Goal: Information Seeking & Learning: Find contact information

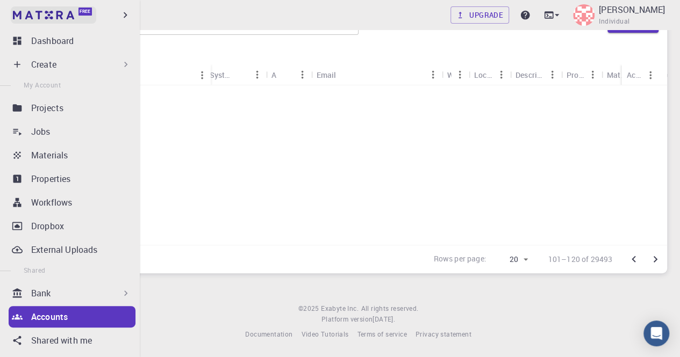
scroll to position [321, 6]
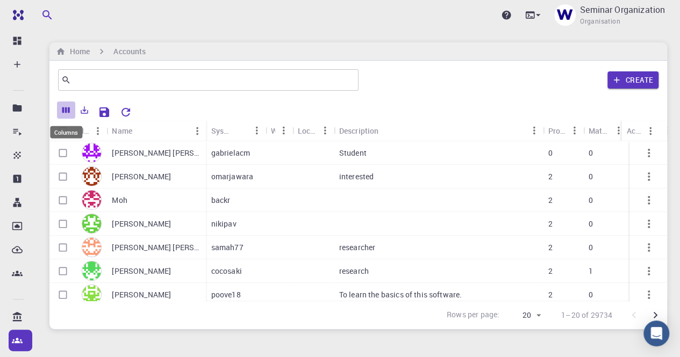
click at [68, 112] on icon "Columns" at bounding box center [66, 110] width 8 height 6
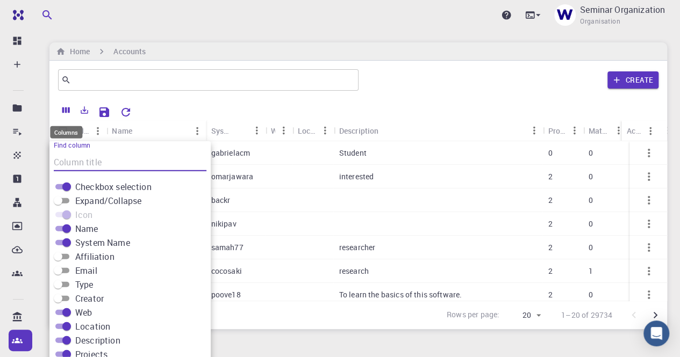
scroll to position [25, 0]
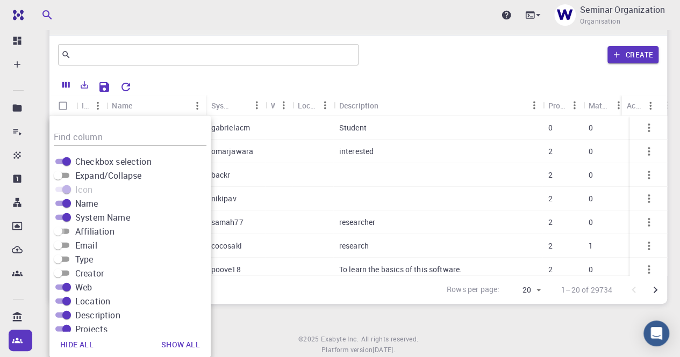
click at [67, 229] on input "Affiliation" at bounding box center [58, 231] width 39 height 13
checkbox input "true"
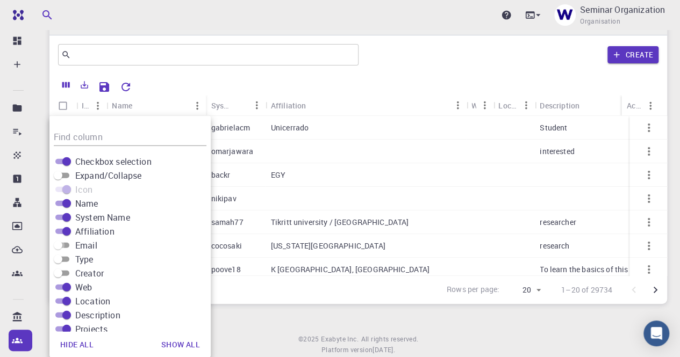
click at [68, 242] on input "Email" at bounding box center [58, 245] width 39 height 13
checkbox input "true"
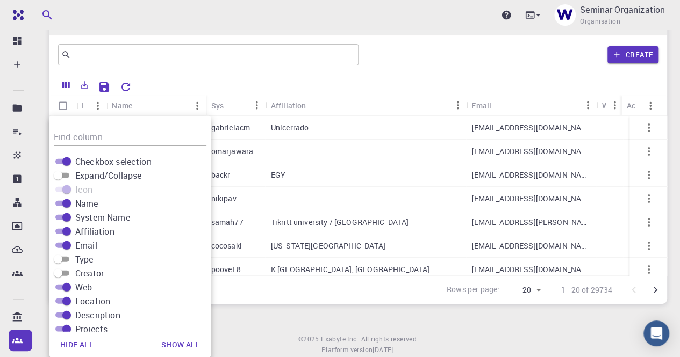
click at [233, 301] on div "Rows per page: 20 20 1–20 of 29734" at bounding box center [357, 290] width 617 height 28
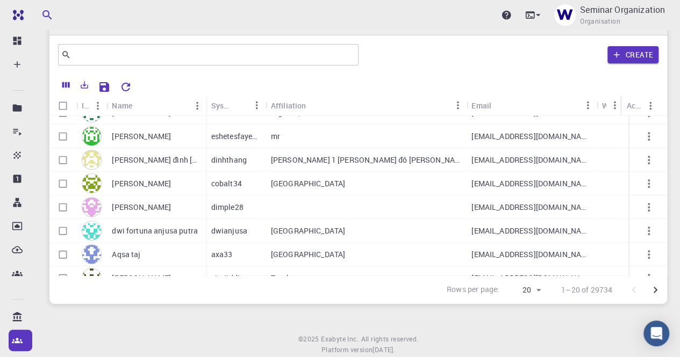
scroll to position [321, 0]
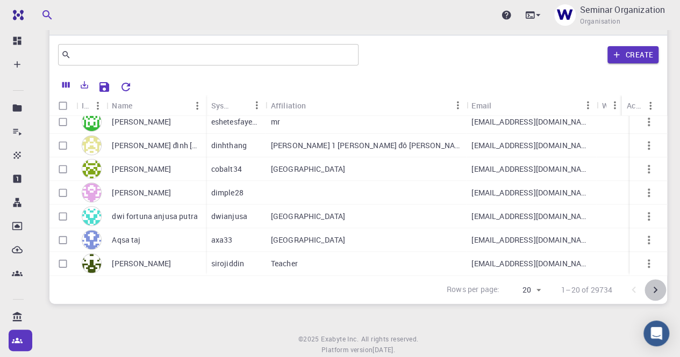
click at [655, 287] on icon "Go to next page" at bounding box center [654, 290] width 13 height 13
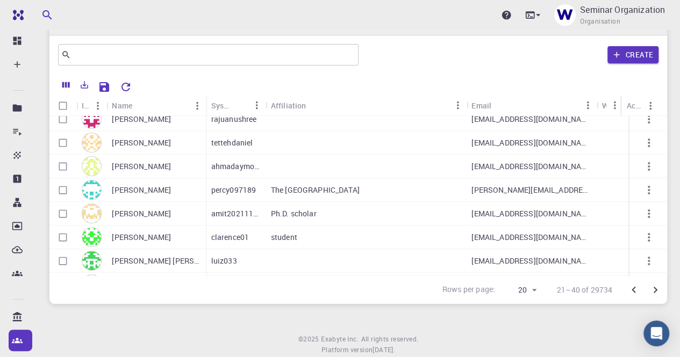
scroll to position [215, 0]
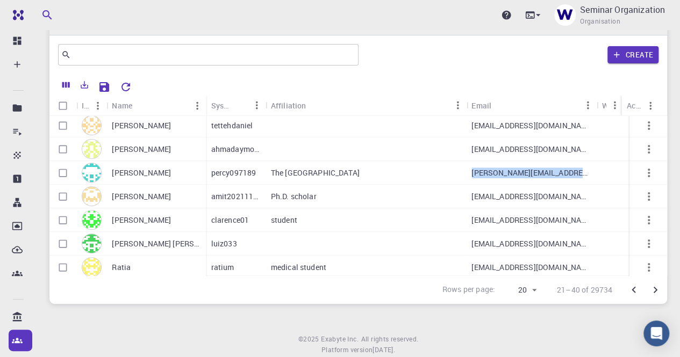
drag, startPoint x: 470, startPoint y: 174, endPoint x: 582, endPoint y: 175, distance: 112.8
click at [582, 175] on div "percychen@g.ecc.u-tokyo.ac.jp" at bounding box center [531, 173] width 130 height 24
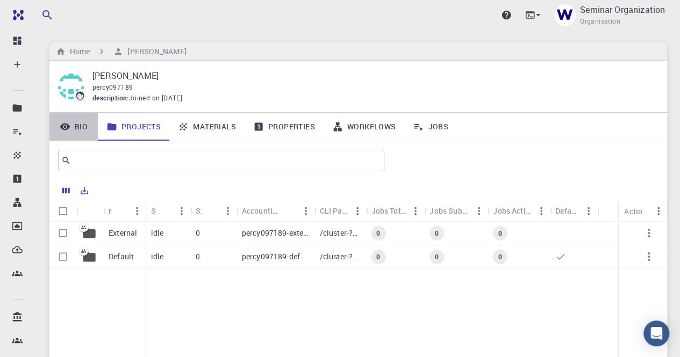
click at [84, 124] on link "Bio" at bounding box center [73, 127] width 48 height 28
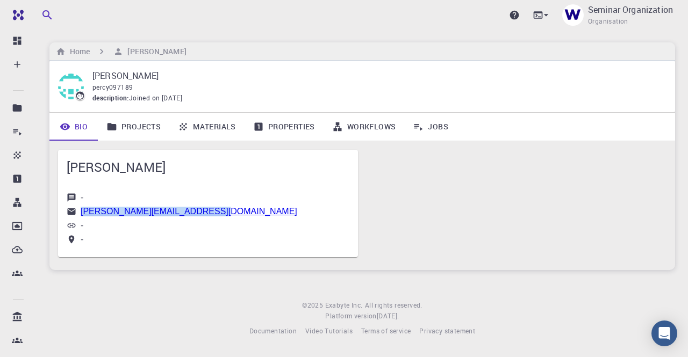
drag, startPoint x: 203, startPoint y: 213, endPoint x: 75, endPoint y: 206, distance: 128.1
click at [75, 206] on div "- percychen@g.ecc.u-tokyo.ac.jp - -" at bounding box center [208, 219] width 283 height 52
copy link "percychen@g.ecc.u-tokyo.ac.jp"
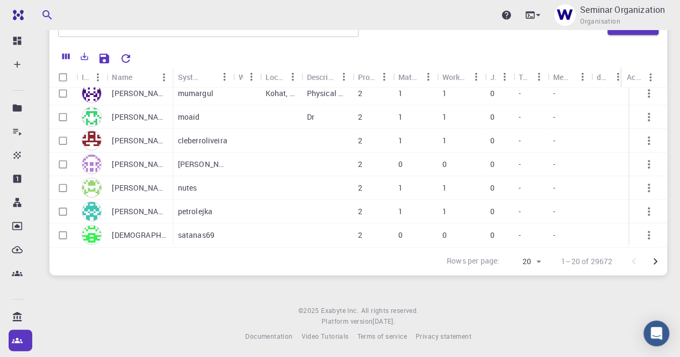
scroll to position [56, 0]
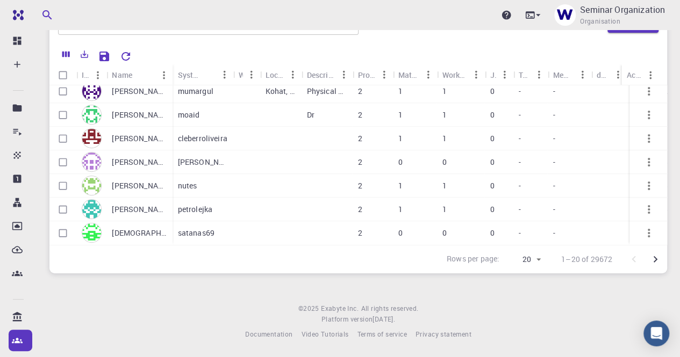
click at [656, 263] on icon "Go to next page" at bounding box center [654, 259] width 13 height 13
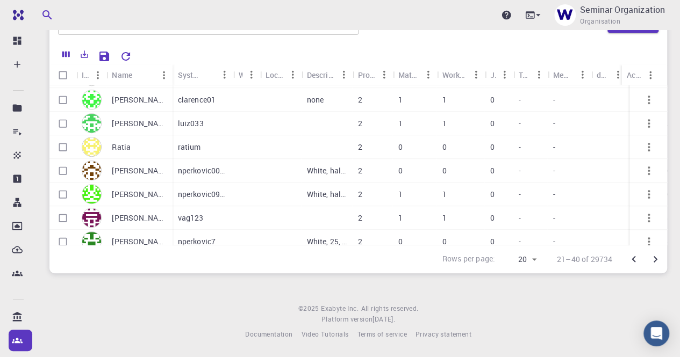
scroll to position [321, 0]
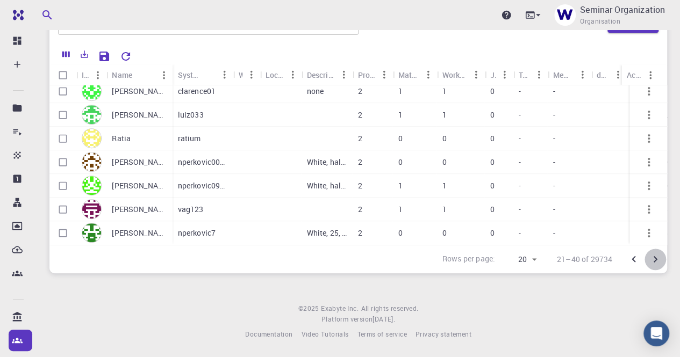
click at [659, 259] on icon "Go to next page" at bounding box center [654, 259] width 13 height 13
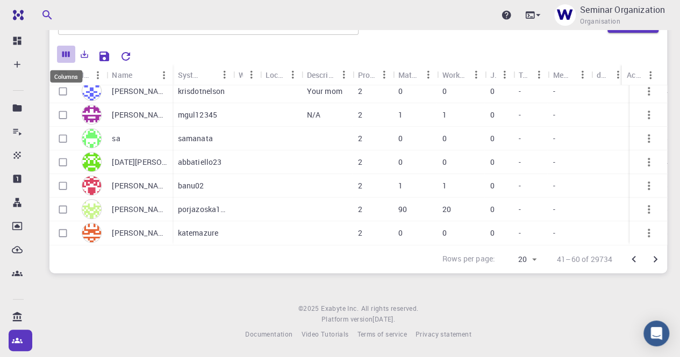
click at [66, 54] on icon "Columns" at bounding box center [66, 55] width 8 height 6
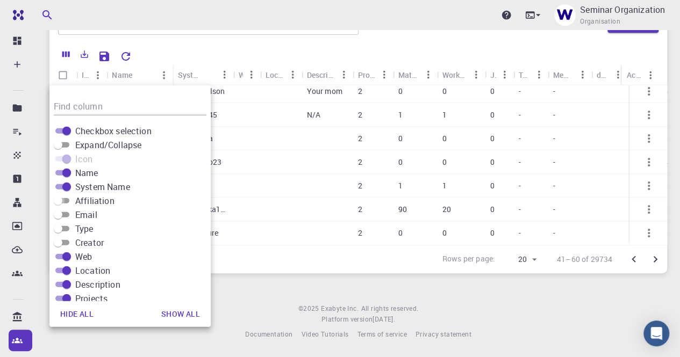
click at [69, 200] on input "Affiliation" at bounding box center [58, 200] width 39 height 13
checkbox input "true"
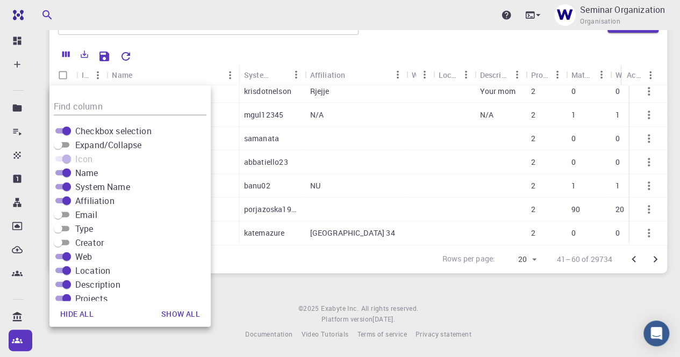
scroll to position [298, 0]
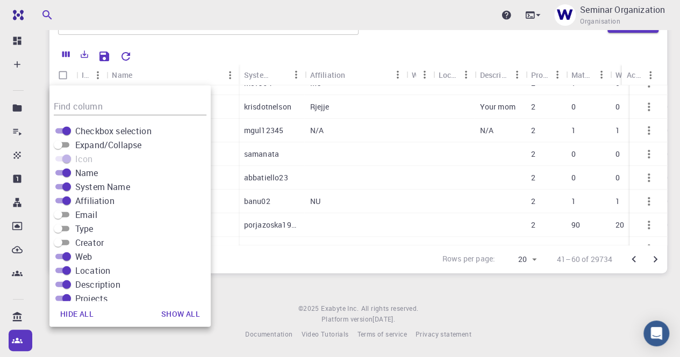
click at [63, 212] on input "Email" at bounding box center [58, 214] width 39 height 13
checkbox input "true"
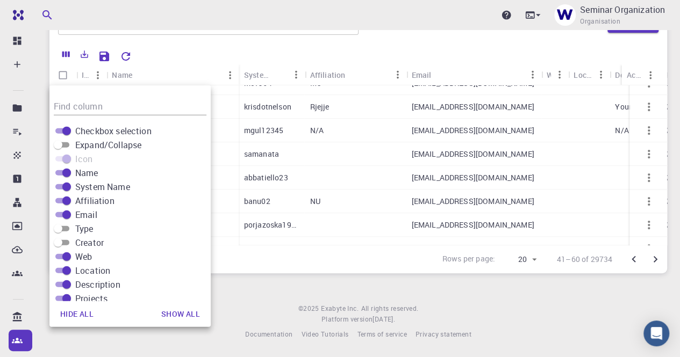
scroll to position [321, 0]
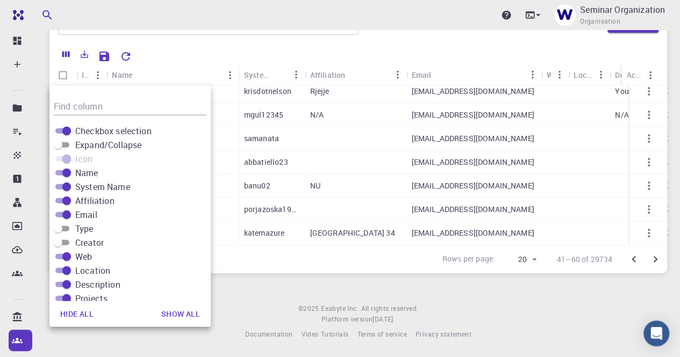
click at [658, 261] on icon "Go to next page" at bounding box center [654, 259] width 13 height 13
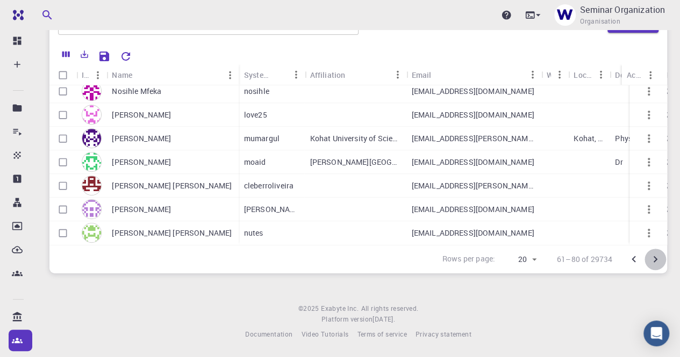
click at [653, 259] on icon "Go to next page" at bounding box center [654, 259] width 13 height 13
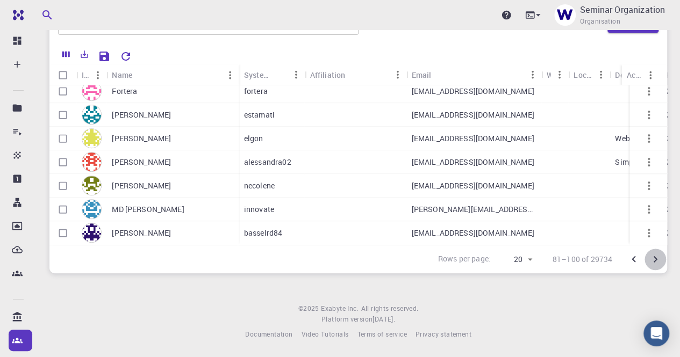
click at [654, 262] on icon "Go to next page" at bounding box center [654, 259] width 13 height 13
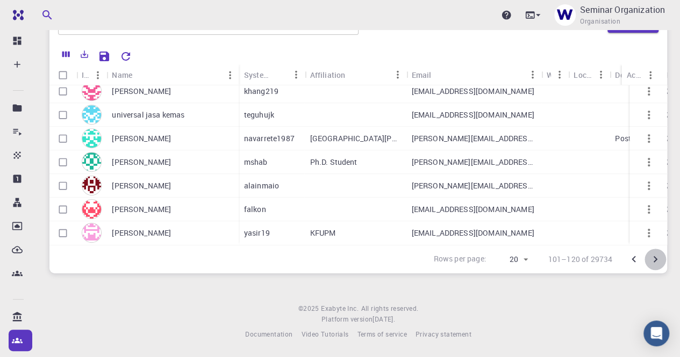
click at [654, 262] on icon "Go to next page" at bounding box center [654, 259] width 13 height 13
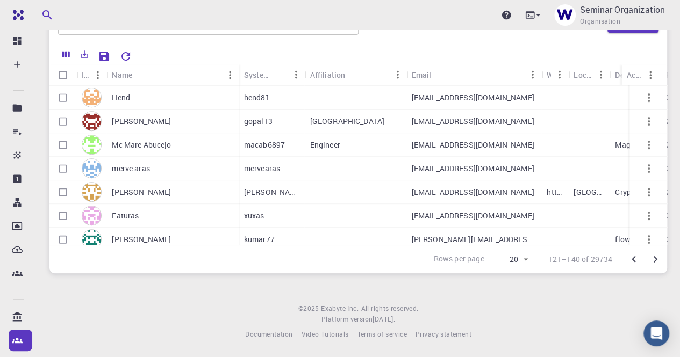
scroll to position [160, 0]
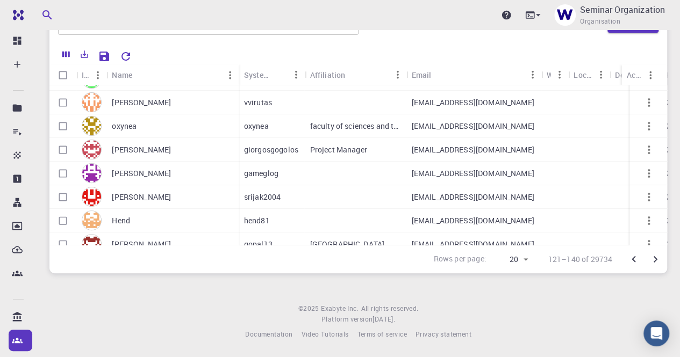
click at [635, 260] on icon "Go to previous page" at bounding box center [633, 259] width 13 height 13
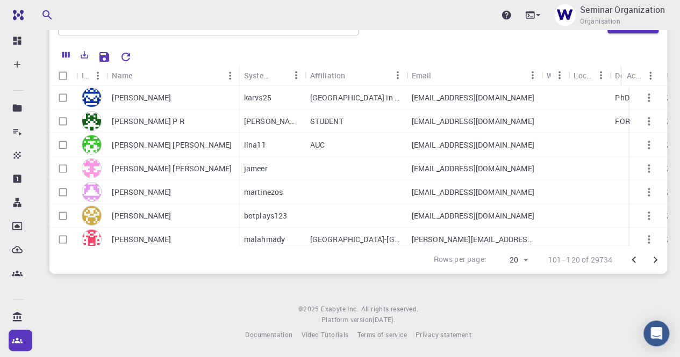
scroll to position [56, 0]
click at [62, 53] on icon "Columns" at bounding box center [66, 55] width 8 height 6
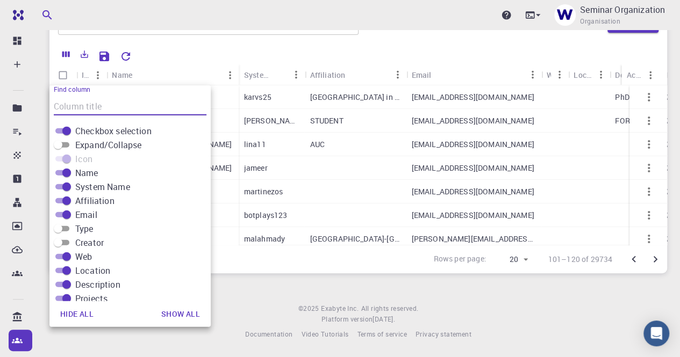
click at [81, 229] on span "Type" at bounding box center [84, 228] width 18 height 13
click at [77, 229] on input "Type" at bounding box center [58, 228] width 39 height 13
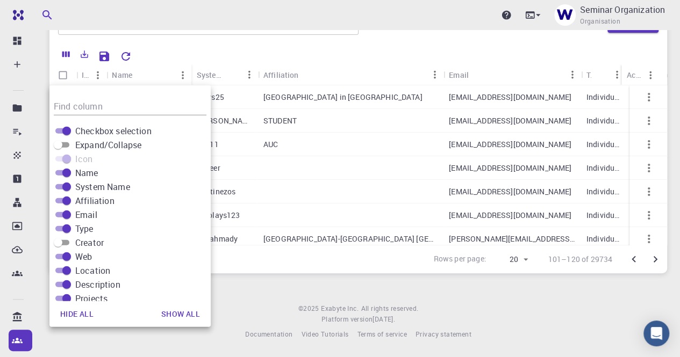
click at [83, 227] on span "Type" at bounding box center [84, 228] width 18 height 13
click at [83, 227] on input "Type" at bounding box center [66, 228] width 39 height 13
checkbox input "false"
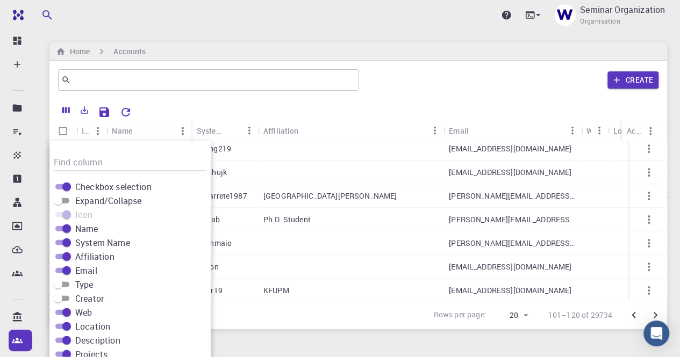
scroll to position [321, 0]
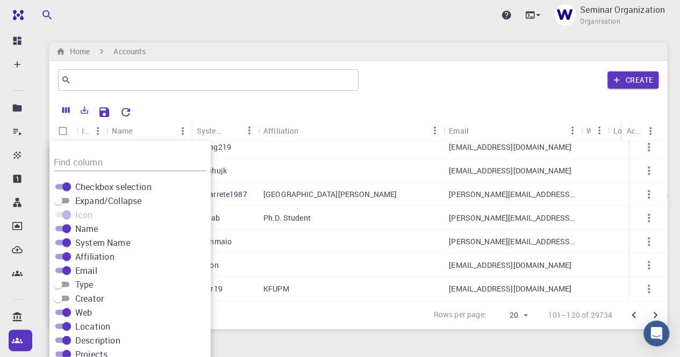
click at [401, 348] on div "Upgrade Seminar Organization Organisation Home Accounts ​ Create Icon Name Syst…" at bounding box center [358, 206] width 643 height 413
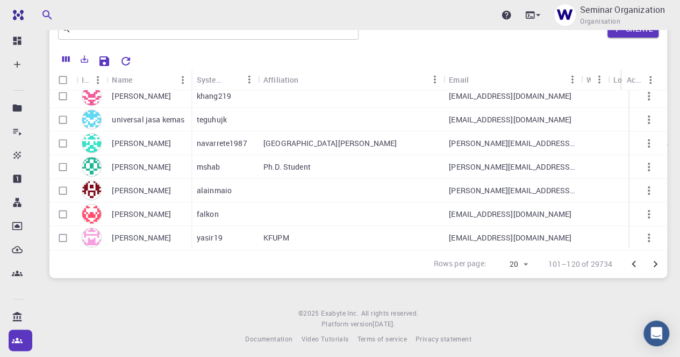
scroll to position [56, 0]
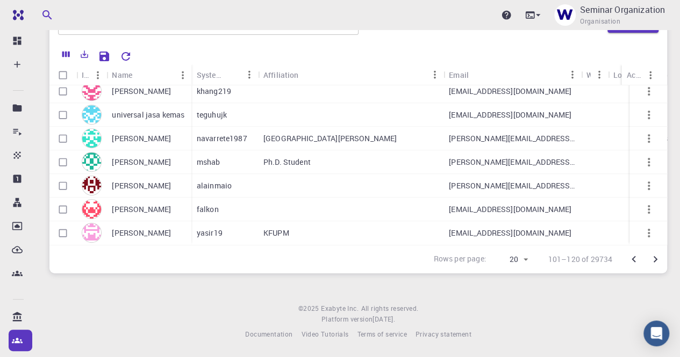
click at [632, 260] on icon "Go to previous page" at bounding box center [633, 259] width 13 height 13
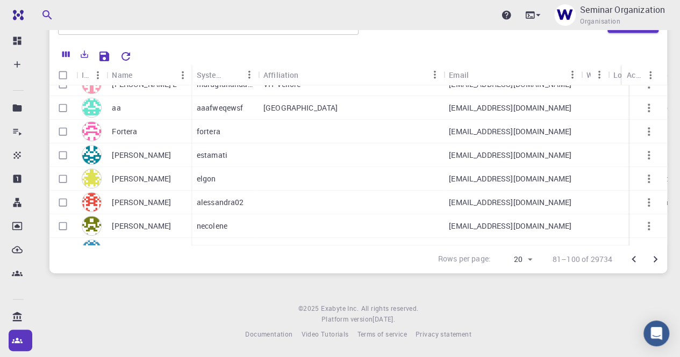
scroll to position [321, 0]
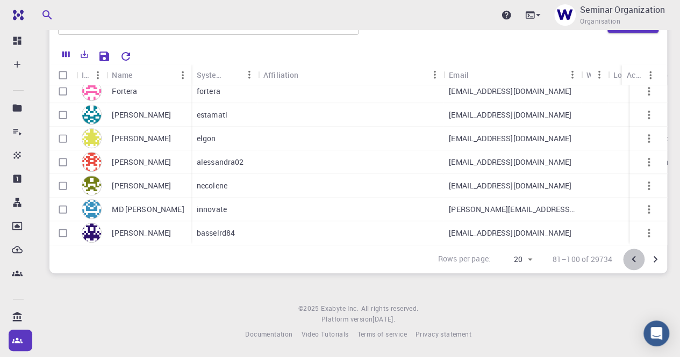
click at [634, 257] on icon "Go to previous page" at bounding box center [633, 259] width 13 height 13
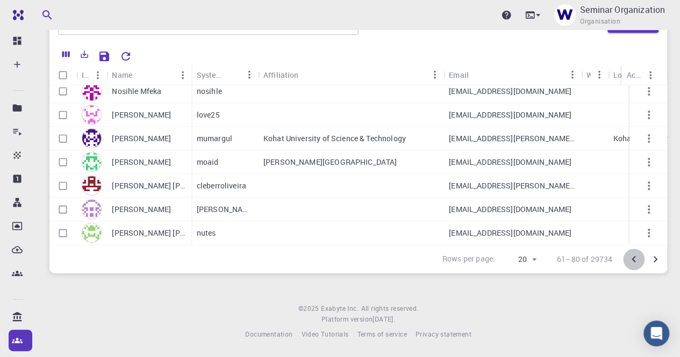
click at [635, 259] on icon "Go to previous page" at bounding box center [633, 259] width 13 height 13
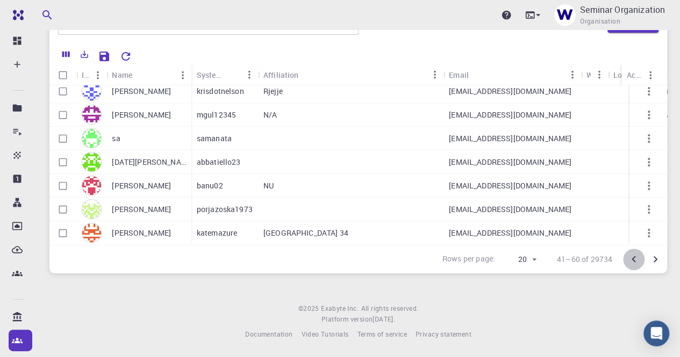
click at [631, 258] on icon "Go to previous page" at bounding box center [633, 259] width 4 height 6
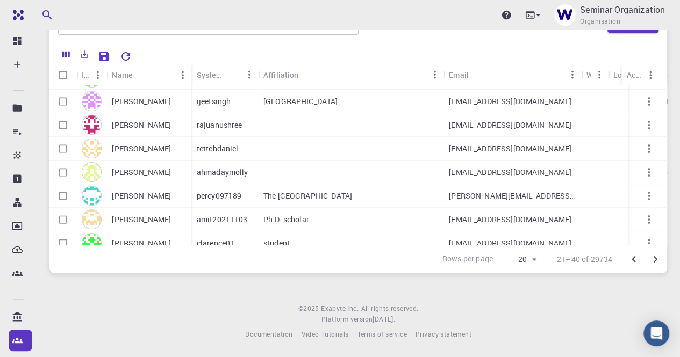
scroll to position [215, 0]
